Goal: Communication & Community: Ask a question

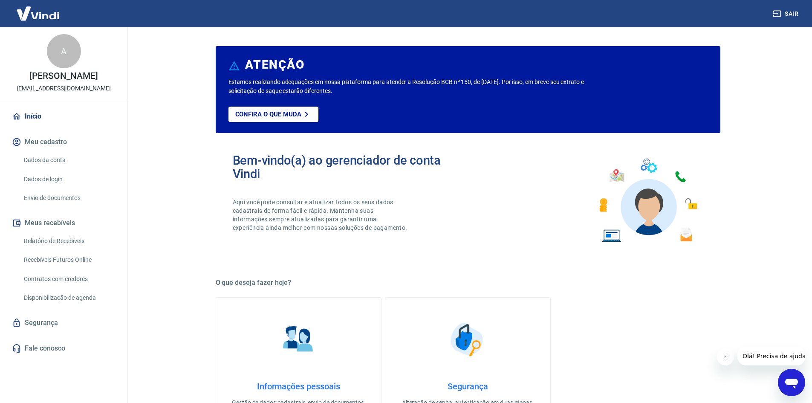
click at [58, 321] on link "Segurança" at bounding box center [63, 322] width 107 height 19
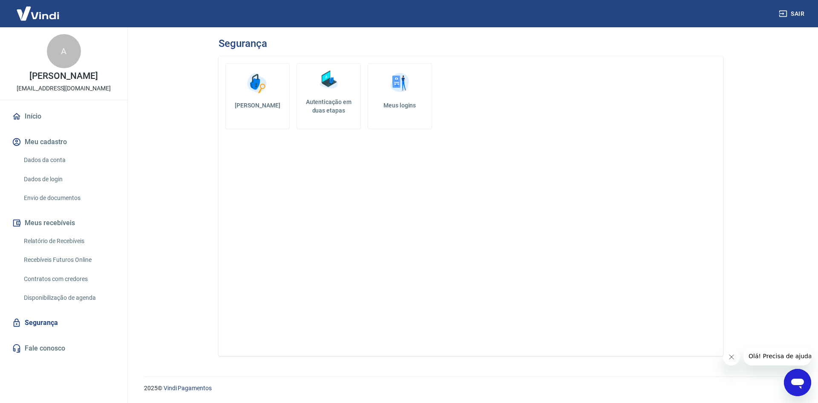
click at [52, 119] on link "Início" at bounding box center [63, 116] width 107 height 19
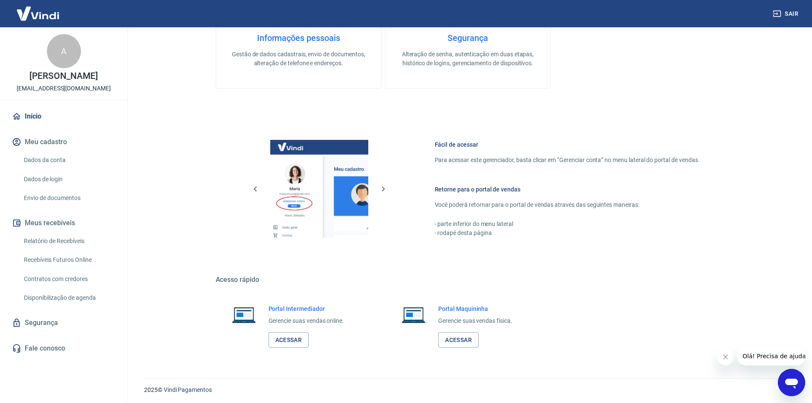
scroll to position [350, 0]
click at [331, 191] on img at bounding box center [319, 187] width 98 height 98
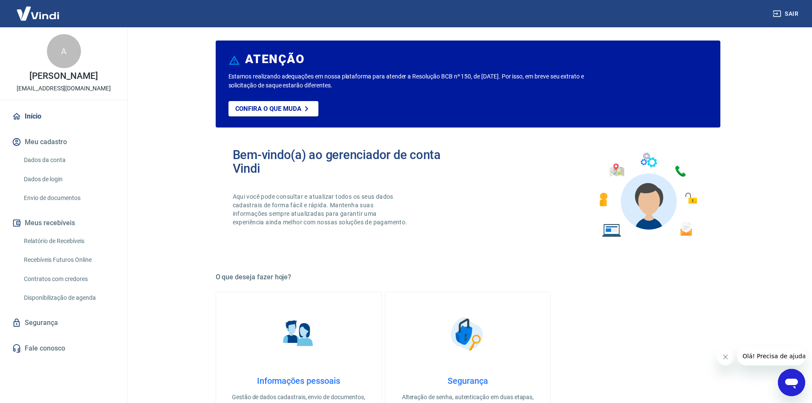
scroll to position [0, 0]
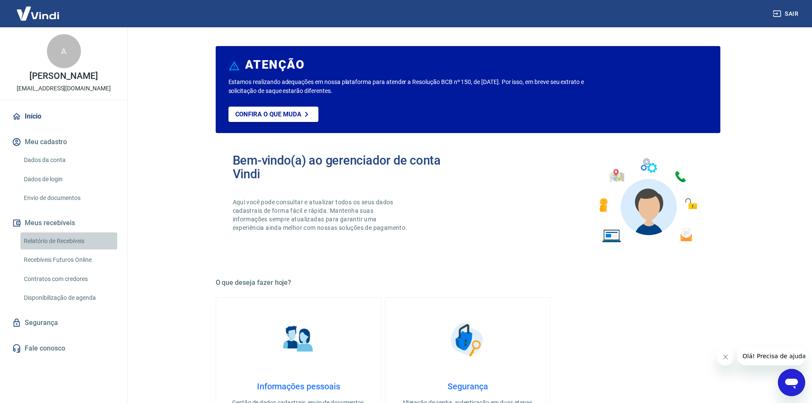
click at [92, 242] on link "Relatório de Recebíveis" at bounding box center [68, 240] width 97 height 17
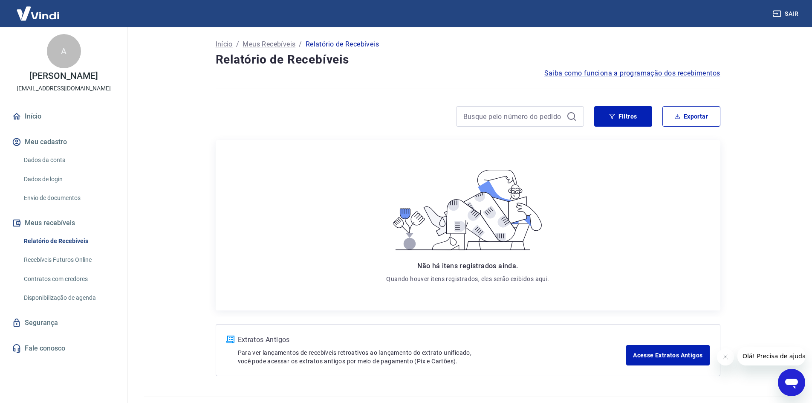
click at [97, 254] on link "Recebíveis Futuros Online" at bounding box center [68, 259] width 97 height 17
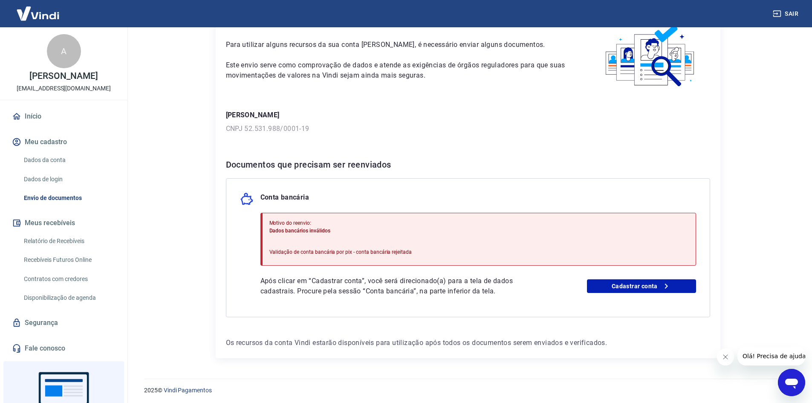
scroll to position [51, 0]
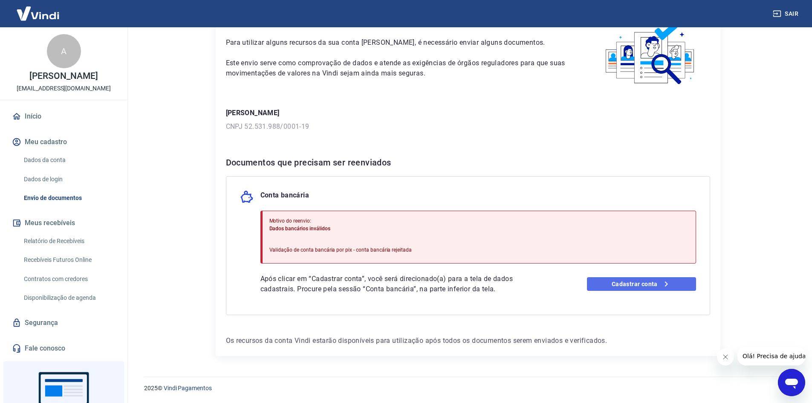
click at [651, 285] on link "Cadastrar conta" at bounding box center [641, 284] width 109 height 14
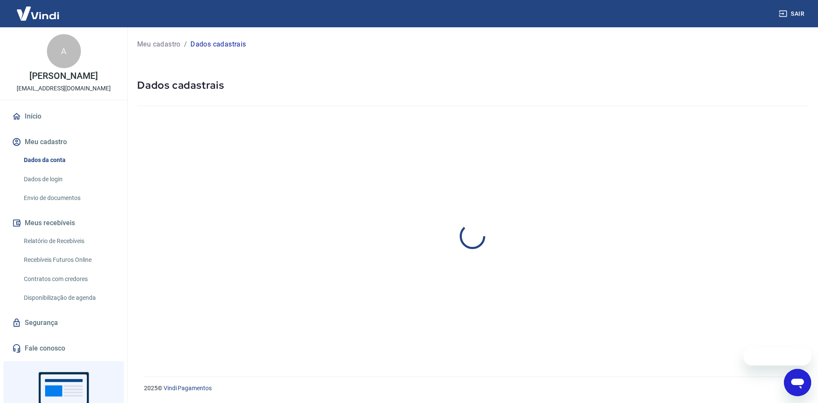
select select "SP"
select select "business"
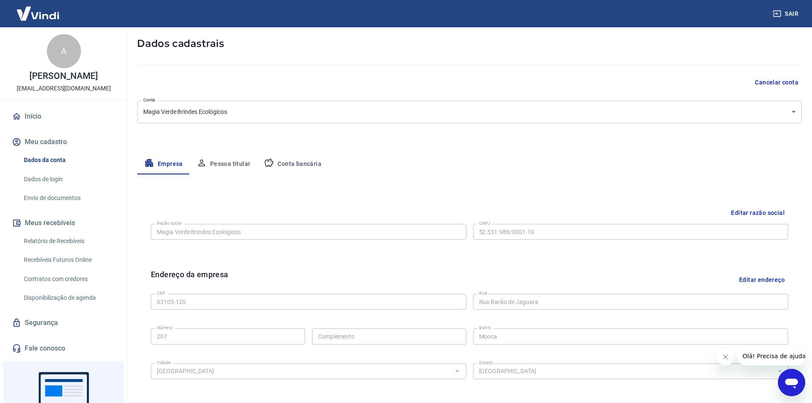
scroll to position [41, 0]
click at [230, 168] on button "Pessoa titular" at bounding box center [224, 164] width 68 height 20
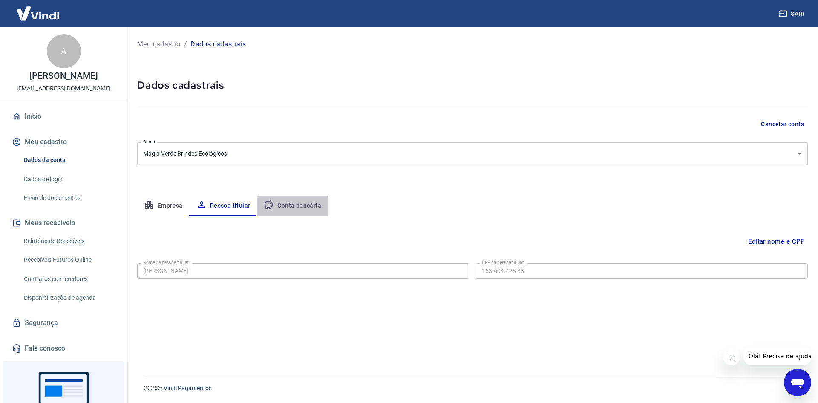
click at [289, 207] on button "Conta bancária" at bounding box center [292, 206] width 71 height 20
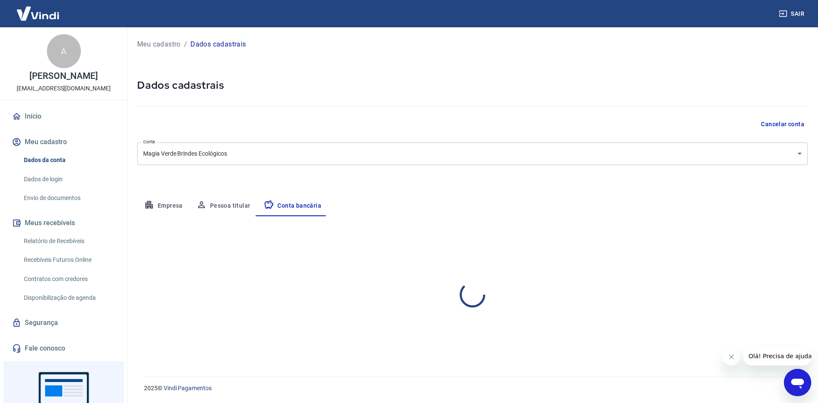
select select "1"
drag, startPoint x: 230, startPoint y: 278, endPoint x: 235, endPoint y: 277, distance: 4.9
click at [233, 277] on div "208 - BANCO BTG PACTUAL S.A. Banco" at bounding box center [303, 271] width 332 height 16
click at [158, 214] on button "Empresa" at bounding box center [163, 206] width 52 height 20
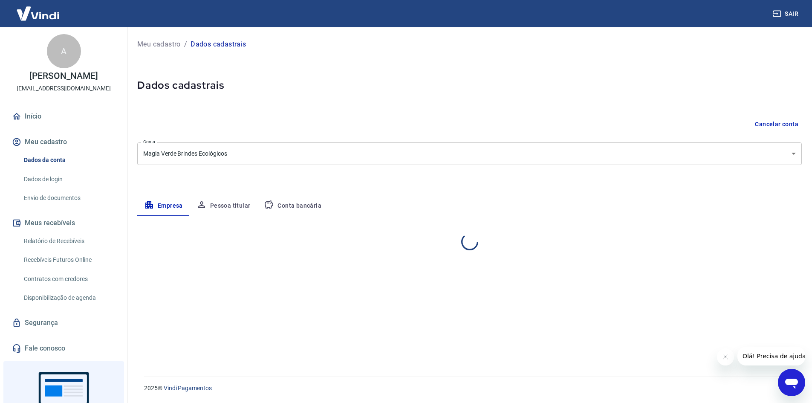
select select "SP"
select select "business"
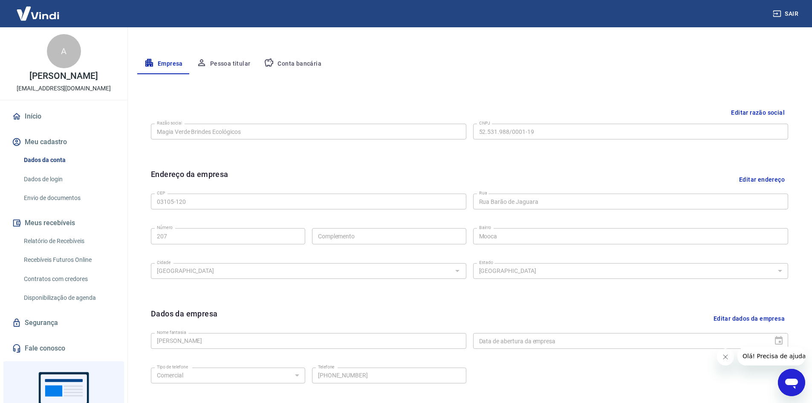
scroll to position [84, 0]
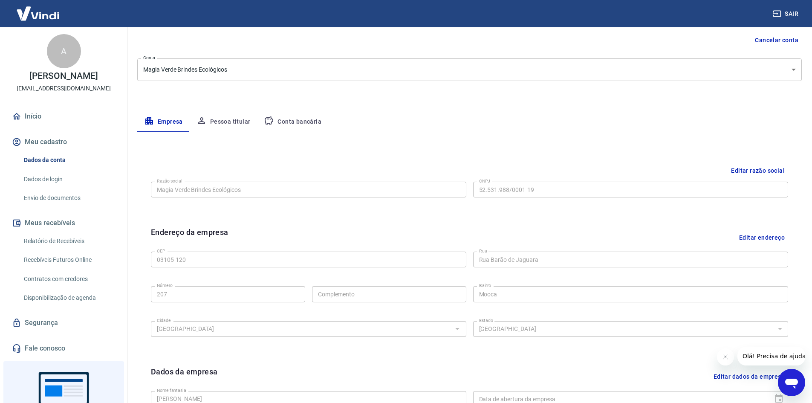
click at [219, 125] on button "Pessoa titular" at bounding box center [224, 122] width 68 height 20
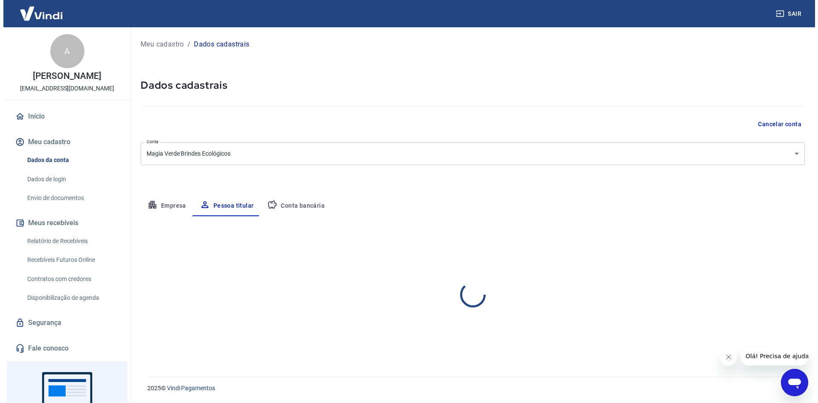
scroll to position [0, 0]
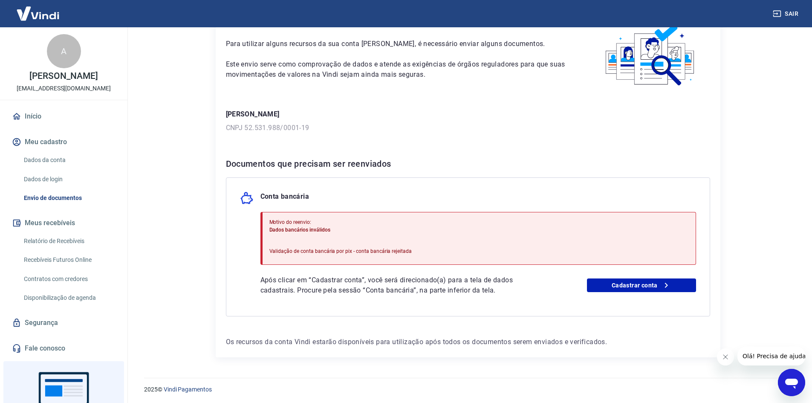
scroll to position [51, 0]
click at [609, 282] on link "Cadastrar conta" at bounding box center [641, 284] width 109 height 14
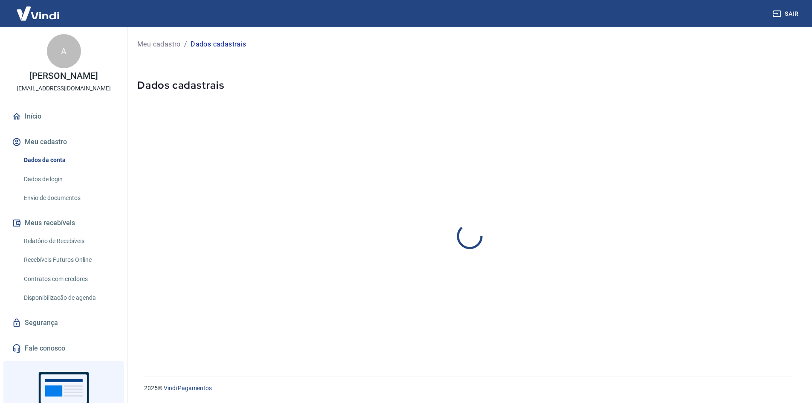
select select "SP"
select select "business"
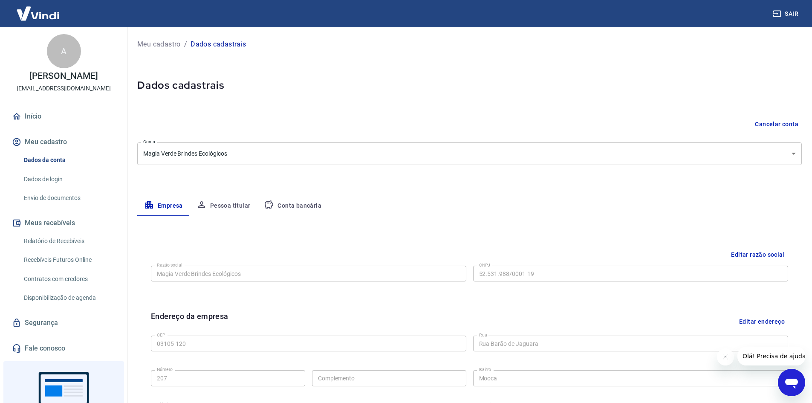
click at [291, 199] on button "Conta bancária" at bounding box center [292, 206] width 71 height 20
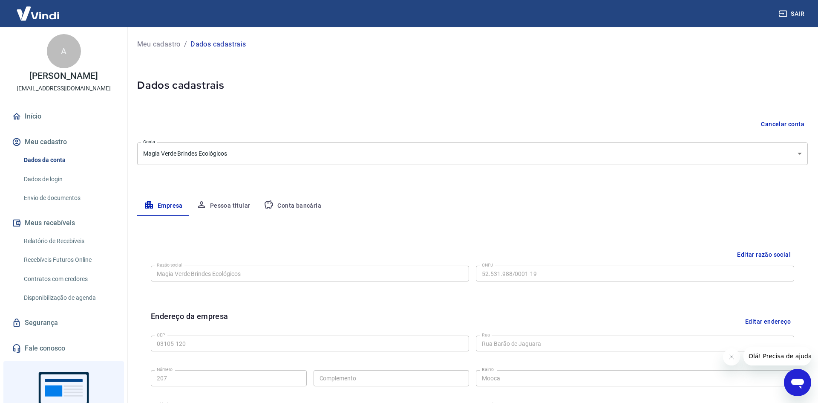
select select "1"
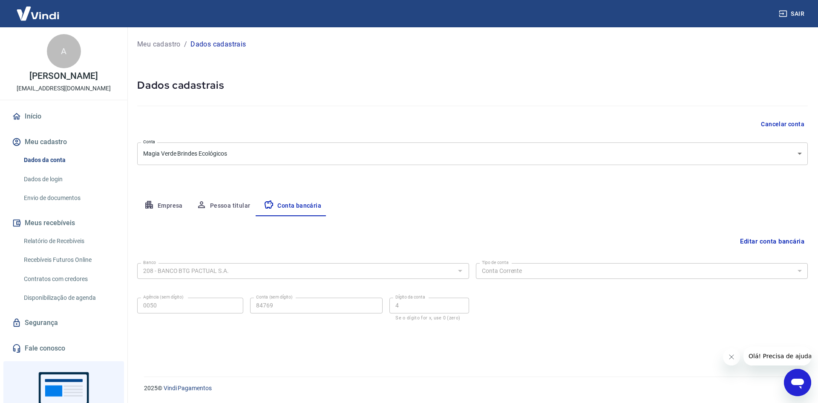
click at [748, 238] on button "Editar conta bancária" at bounding box center [772, 241] width 71 height 16
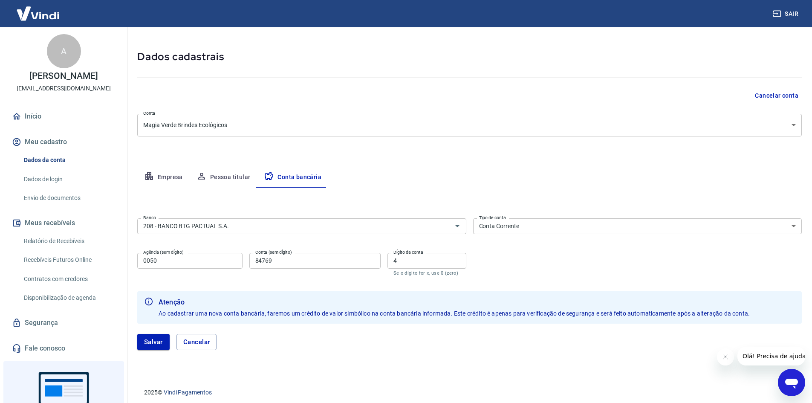
scroll to position [33, 0]
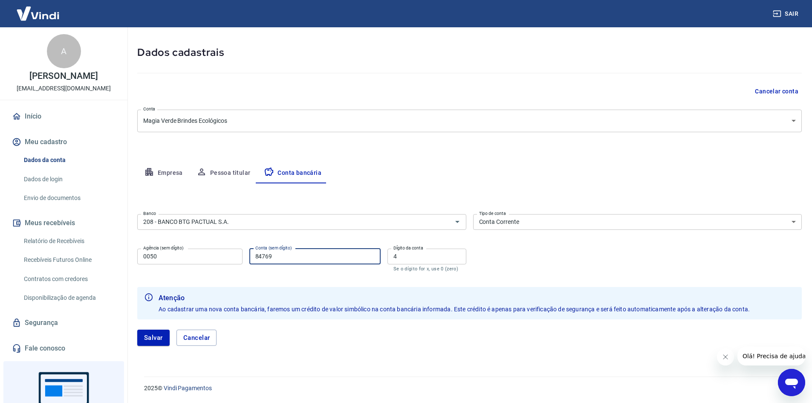
click at [318, 258] on input "84769" at bounding box center [314, 256] width 131 height 16
type input "847694"
click at [329, 343] on div "Salvar Cancelar" at bounding box center [469, 337] width 664 height 16
click at [160, 336] on button "Salvar" at bounding box center [153, 337] width 32 height 16
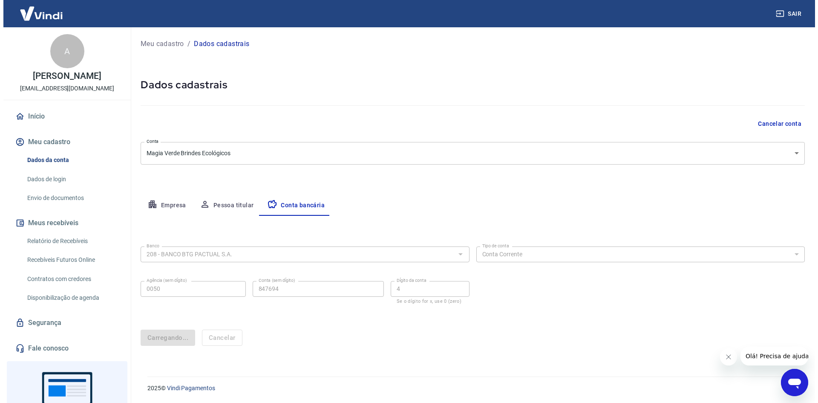
scroll to position [0, 0]
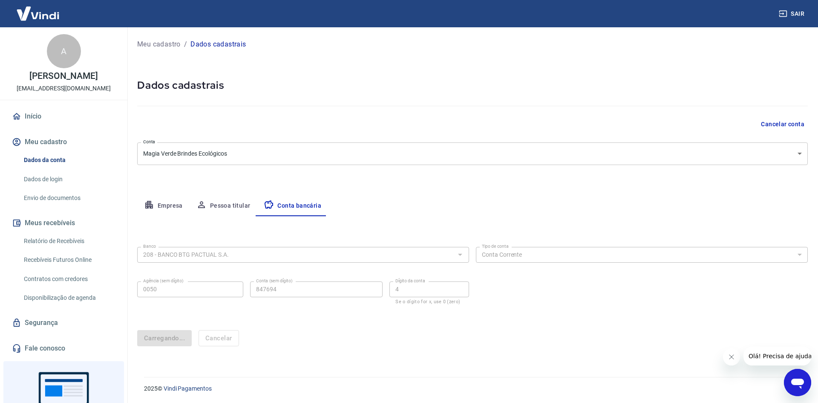
select select "1"
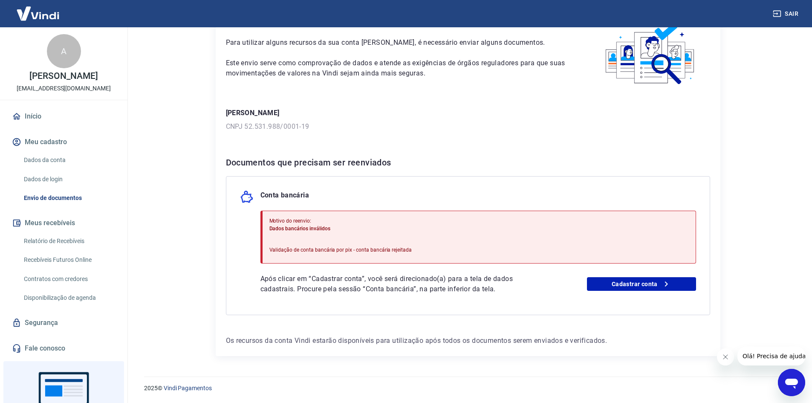
drag, startPoint x: 518, startPoint y: 276, endPoint x: 513, endPoint y: 276, distance: 6.0
click at [518, 276] on p "Após clicar em “Cadastrar conta”, você será direcionado(a) para a tela de dados…" at bounding box center [401, 284] width 283 height 20
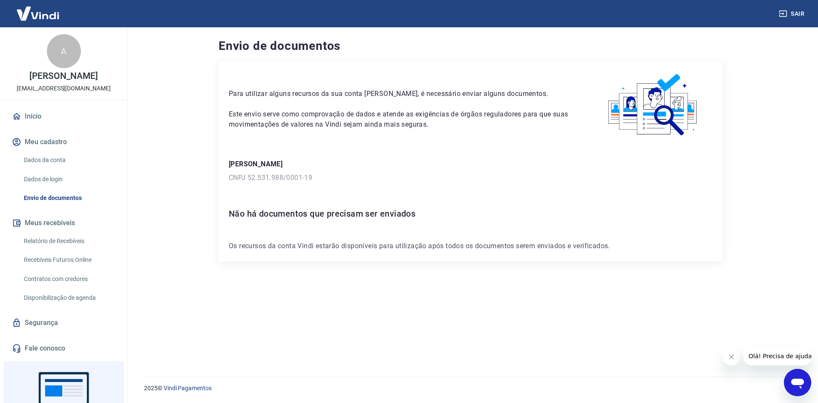
click at [39, 115] on link "Início" at bounding box center [63, 116] width 107 height 19
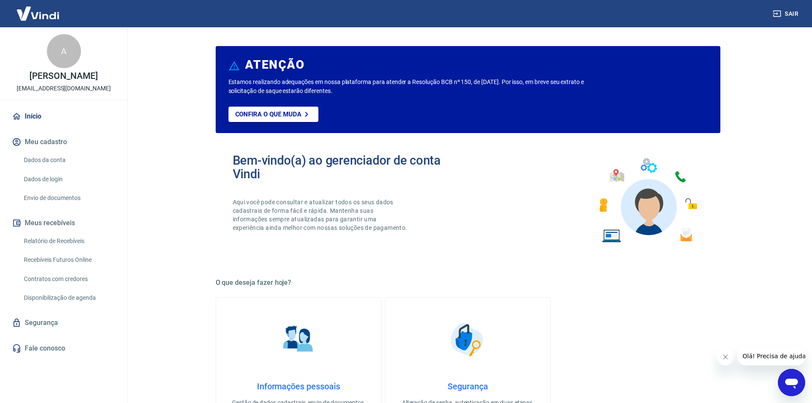
click at [80, 196] on link "Envio de documentos" at bounding box center [68, 197] width 97 height 17
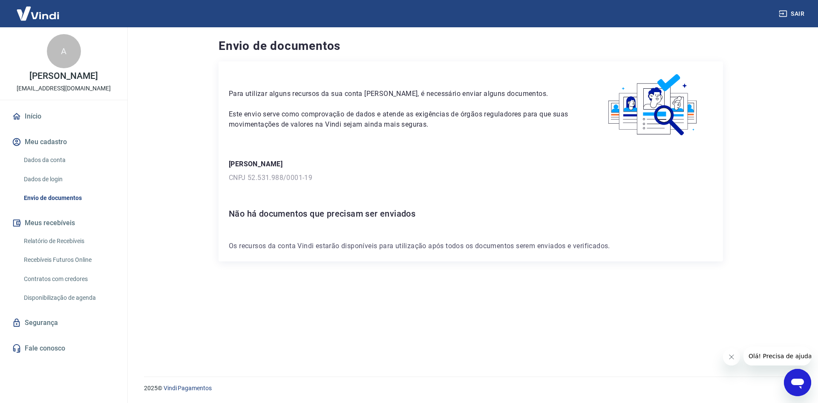
click at [89, 236] on link "Relatório de Recebíveis" at bounding box center [68, 240] width 97 height 17
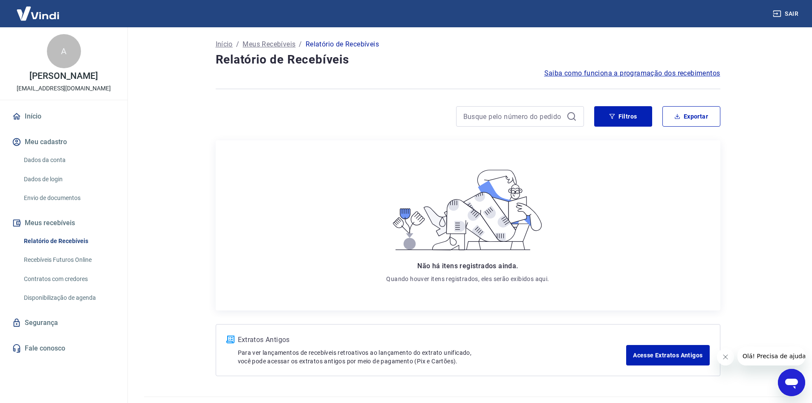
click at [95, 254] on link "Recebíveis Futuros Online" at bounding box center [68, 259] width 97 height 17
click at [83, 258] on link "Recebíveis Futuros Online" at bounding box center [68, 259] width 97 height 17
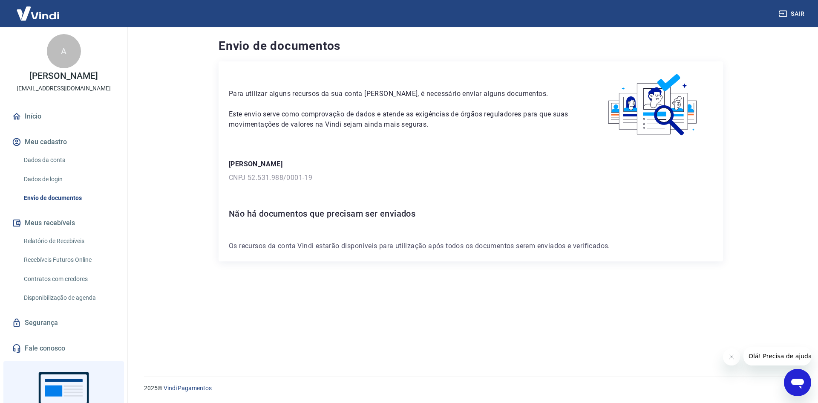
click at [309, 213] on h6 "Não há documentos que precisam ser enviados" at bounding box center [471, 214] width 484 height 14
click at [59, 199] on link "Envio de documentos" at bounding box center [68, 197] width 97 height 17
click at [795, 389] on icon "Abrir janela de mensagens" at bounding box center [797, 381] width 15 height 15
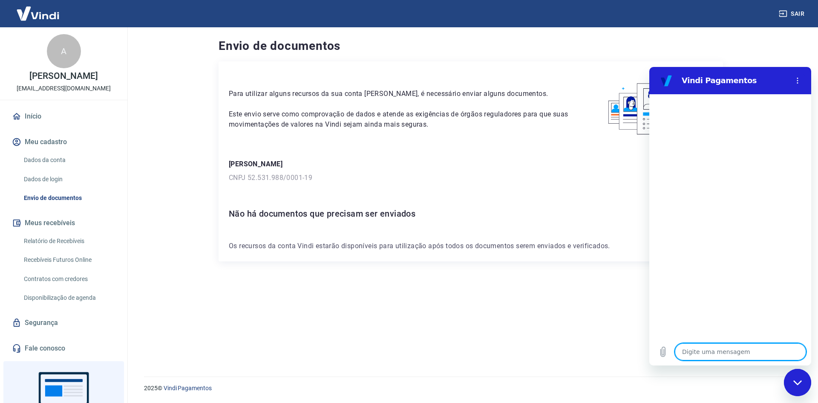
click at [707, 349] on textarea at bounding box center [740, 351] width 131 height 17
type textarea "o"
type textarea "x"
type textarea "ol"
type textarea "x"
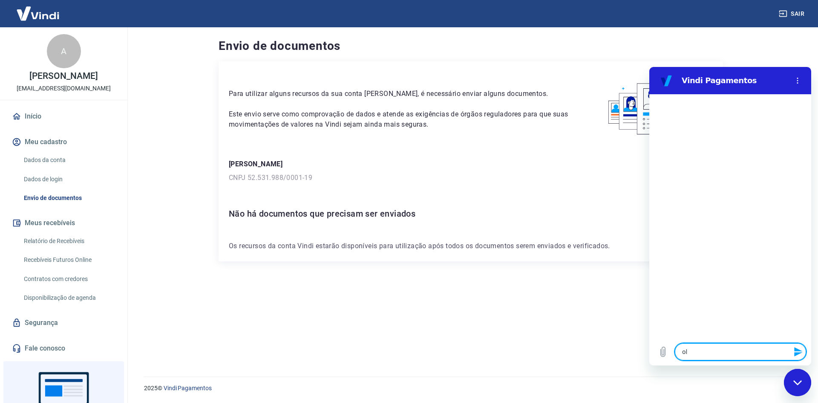
type textarea "ola"
type textarea "x"
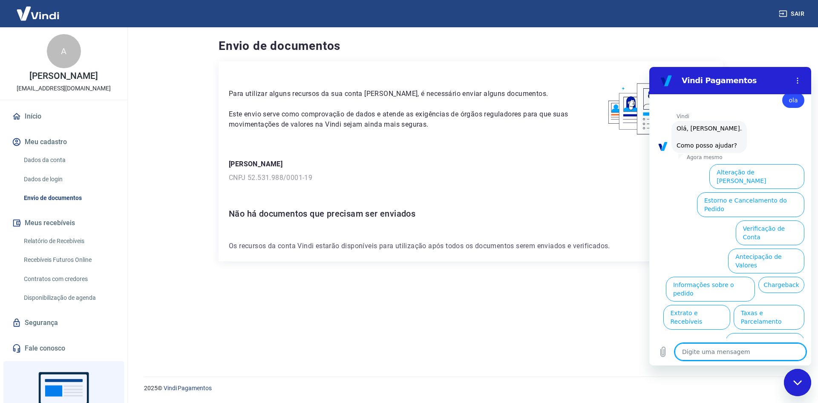
scroll to position [20, 0]
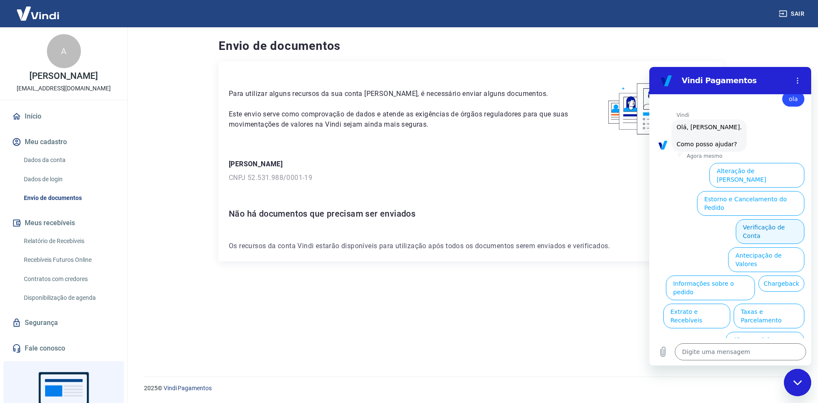
click at [784, 219] on button "Verificação de Conta" at bounding box center [770, 231] width 69 height 25
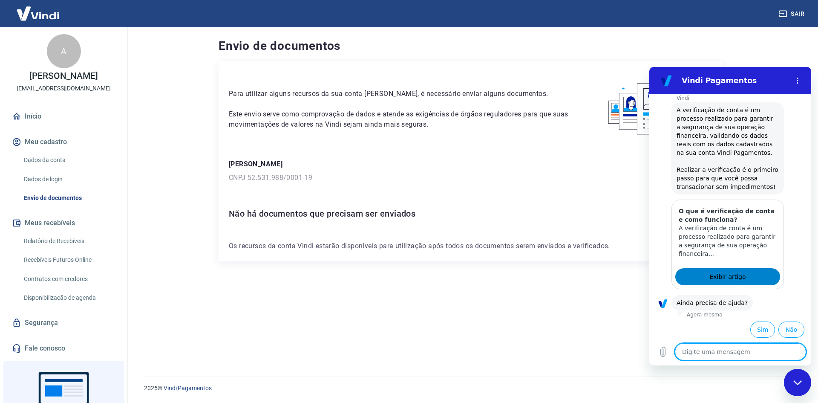
scroll to position [104, 0]
click at [752, 322] on button "Sim" at bounding box center [762, 328] width 25 height 16
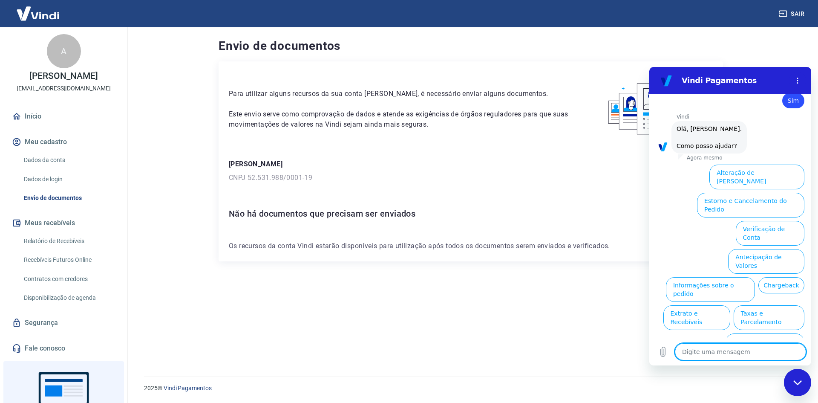
scroll to position [327, 0]
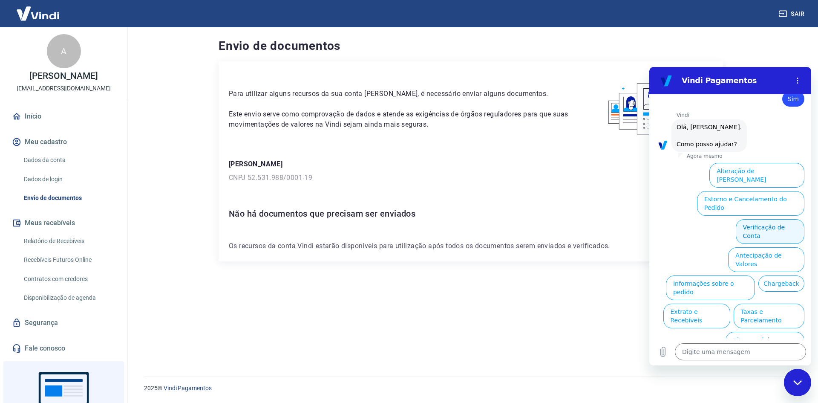
click at [775, 219] on button "Verificação de Conta" at bounding box center [770, 231] width 69 height 25
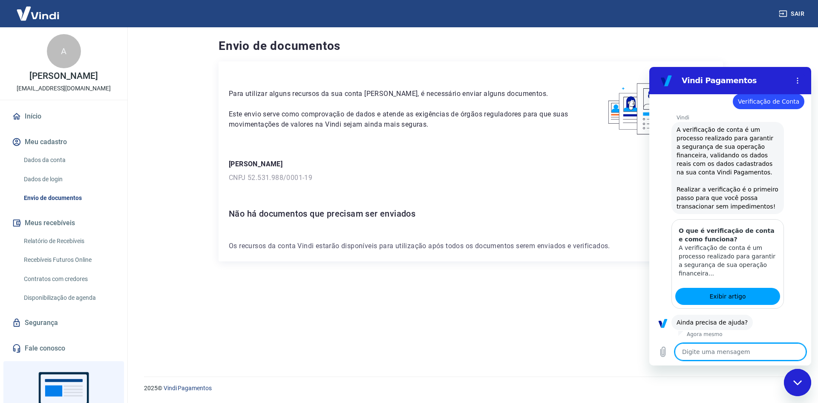
scroll to position [411, 0]
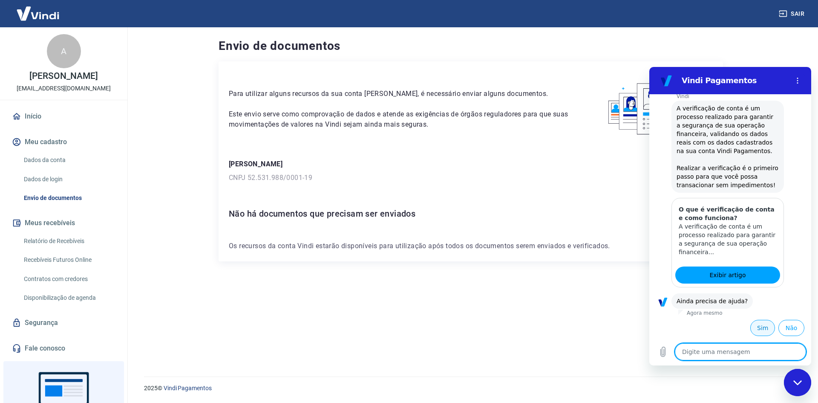
click at [758, 329] on button "Sim" at bounding box center [762, 328] width 25 height 16
type textarea "x"
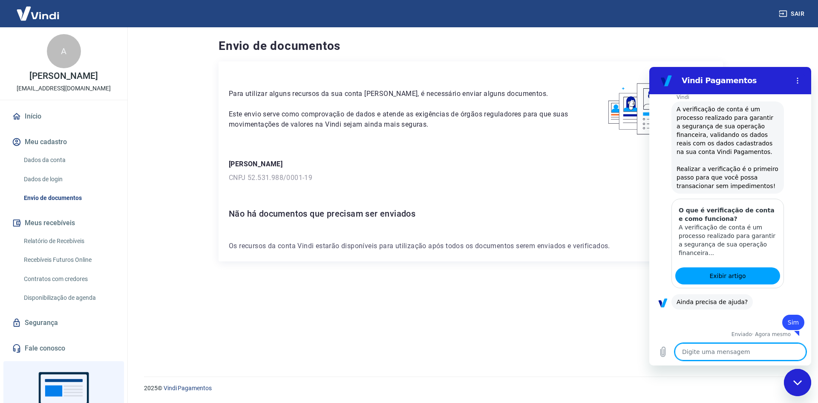
scroll to position [412, 0]
type textarea "a"
type textarea "x"
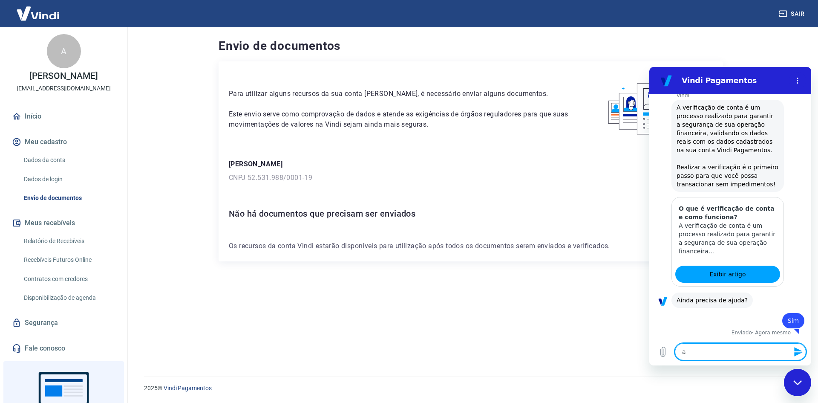
type textarea "at"
type textarea "x"
type textarea "ate"
type textarea "x"
type textarea "aten"
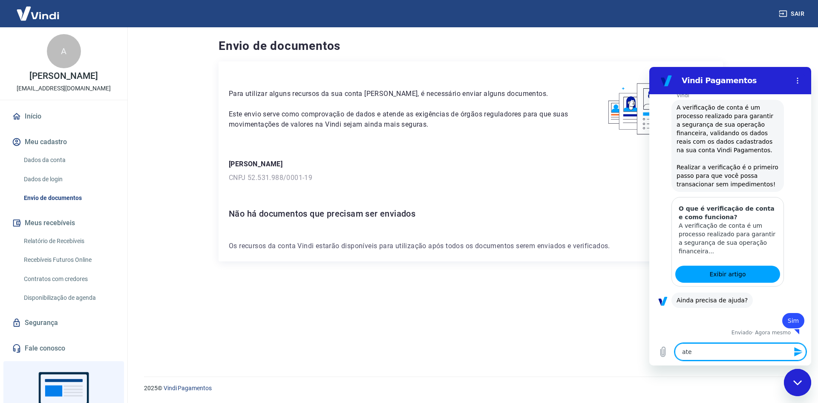
type textarea "x"
type textarea "atend"
type textarea "x"
type textarea "atenden"
type textarea "x"
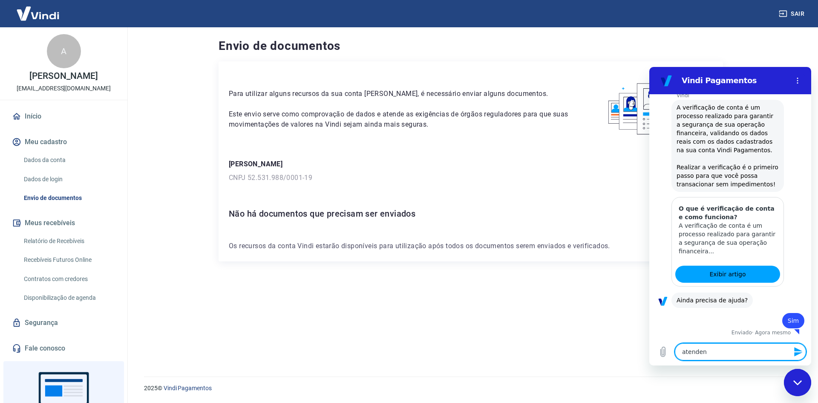
type textarea "atendent"
type textarea "x"
type textarea "atendente"
type textarea "x"
type textarea "atendente"
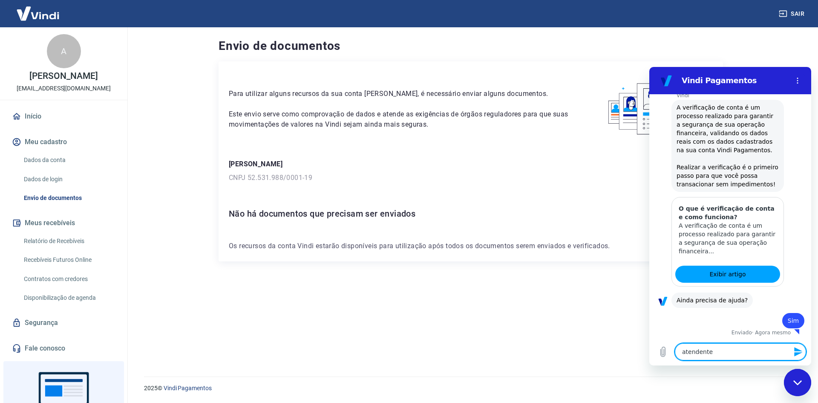
type textarea "x"
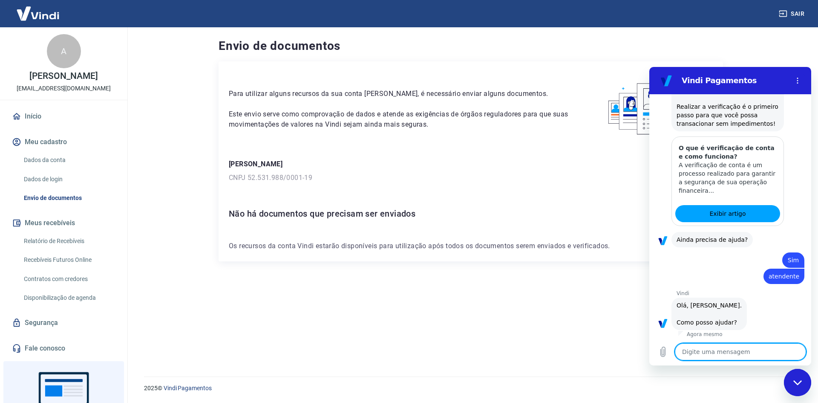
type textarea "x"
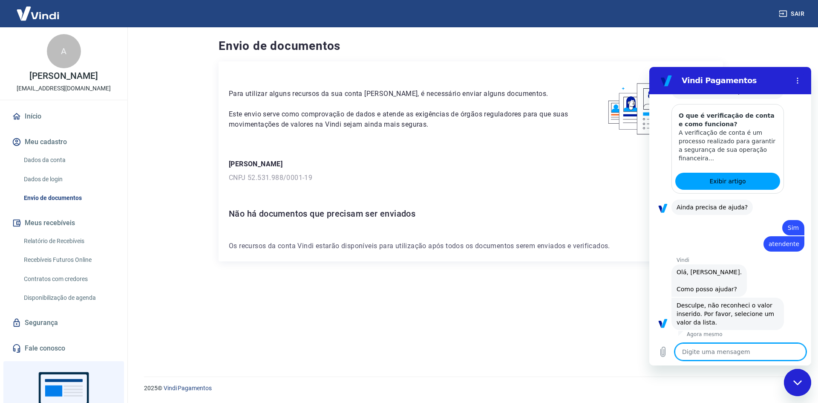
scroll to position [507, 0]
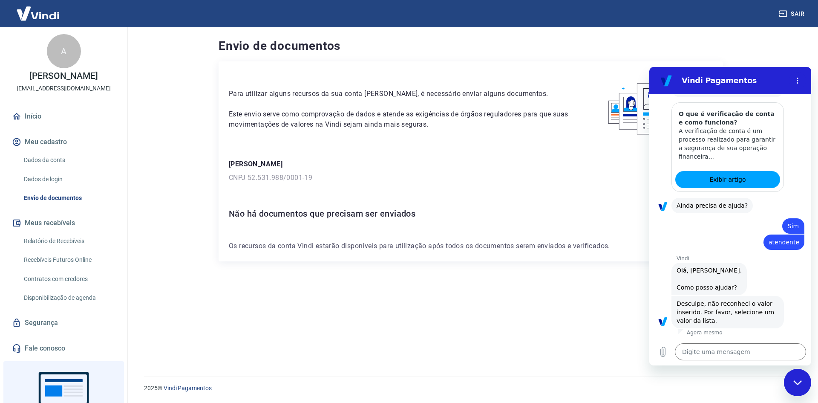
click at [776, 239] on span "atendente" at bounding box center [784, 242] width 31 height 9
copy span "atendente"
click at [743, 351] on textarea at bounding box center [740, 351] width 131 height 17
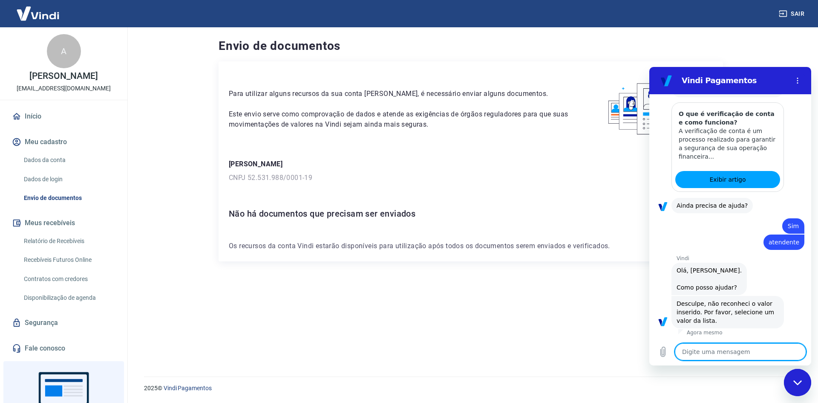
paste textarea "atendente"
type textarea "atendente"
type textarea "x"
type textarea "atendente"
click at [795, 349] on icon "Enviar mensagem" at bounding box center [798, 351] width 8 height 9
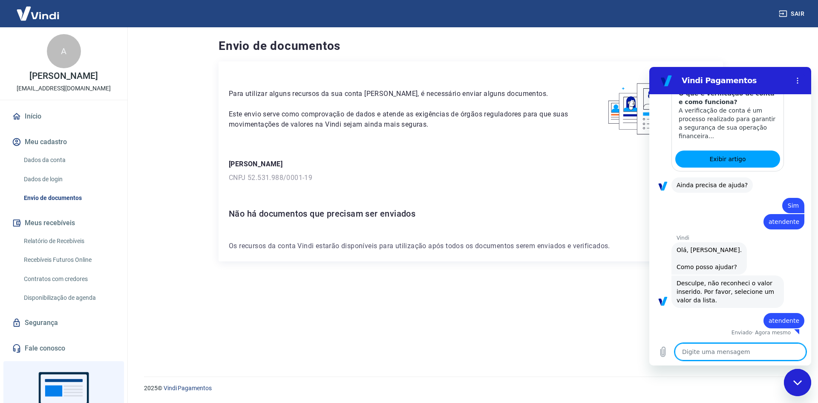
type textarea "x"
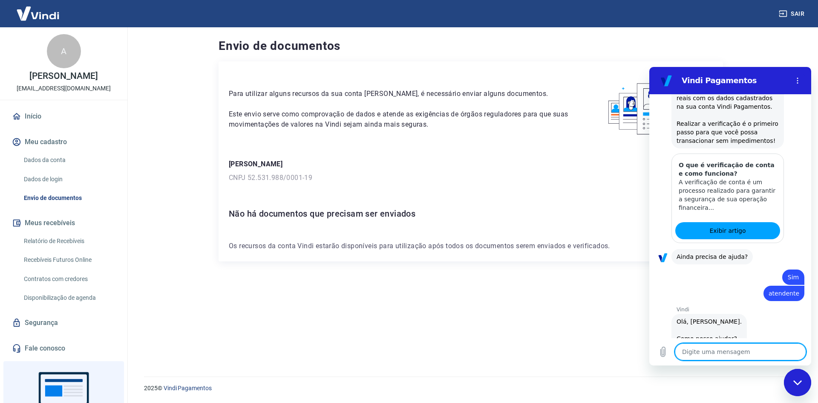
scroll to position [572, 0]
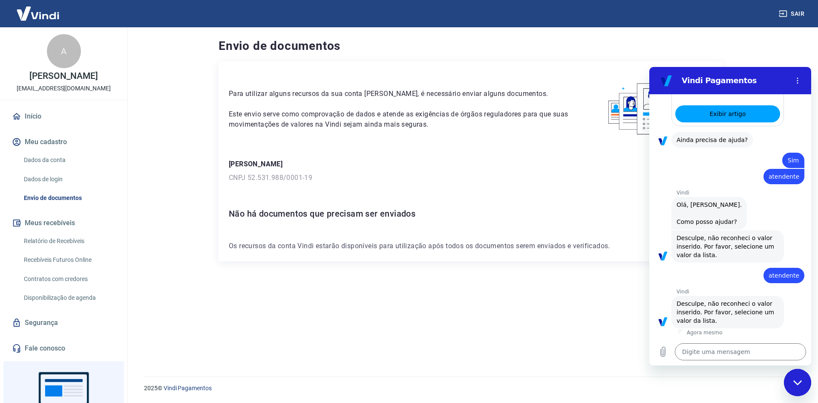
click at [531, 293] on div "Para utilizar alguns recursos da sua conta [PERSON_NAME], é necessário enviar a…" at bounding box center [471, 208] width 504 height 294
